Goal: Navigation & Orientation: Find specific page/section

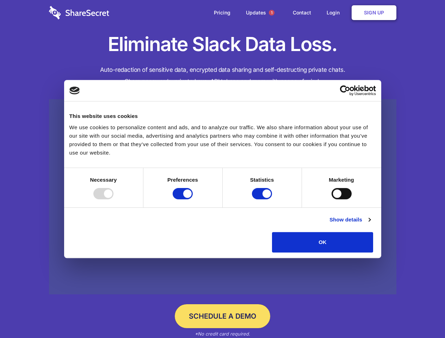
click at [113, 199] on div at bounding box center [103, 193] width 20 height 11
click at [193, 199] on input "Preferences" at bounding box center [183, 193] width 20 height 11
checkbox input "false"
click at [263, 199] on input "Statistics" at bounding box center [262, 193] width 20 height 11
checkbox input "false"
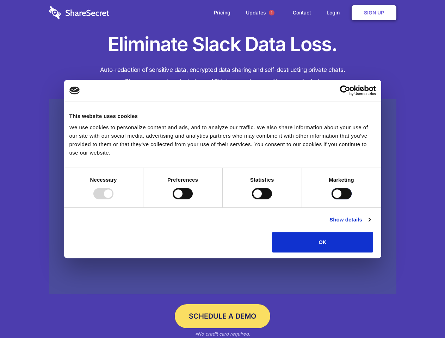
click at [332, 199] on input "Marketing" at bounding box center [342, 193] width 20 height 11
checkbox input "true"
click at [370, 224] on link "Show details" at bounding box center [349, 220] width 41 height 8
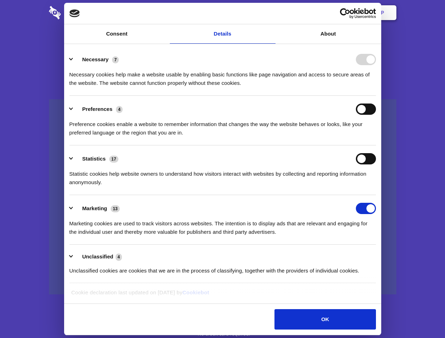
click at [376, 87] on div "Necessary cookies help make a website usable by enabling basic functions like p…" at bounding box center [222, 76] width 307 height 22
click at [271, 13] on span "1" at bounding box center [272, 13] width 6 height 6
